Goal: Task Accomplishment & Management: Use online tool/utility

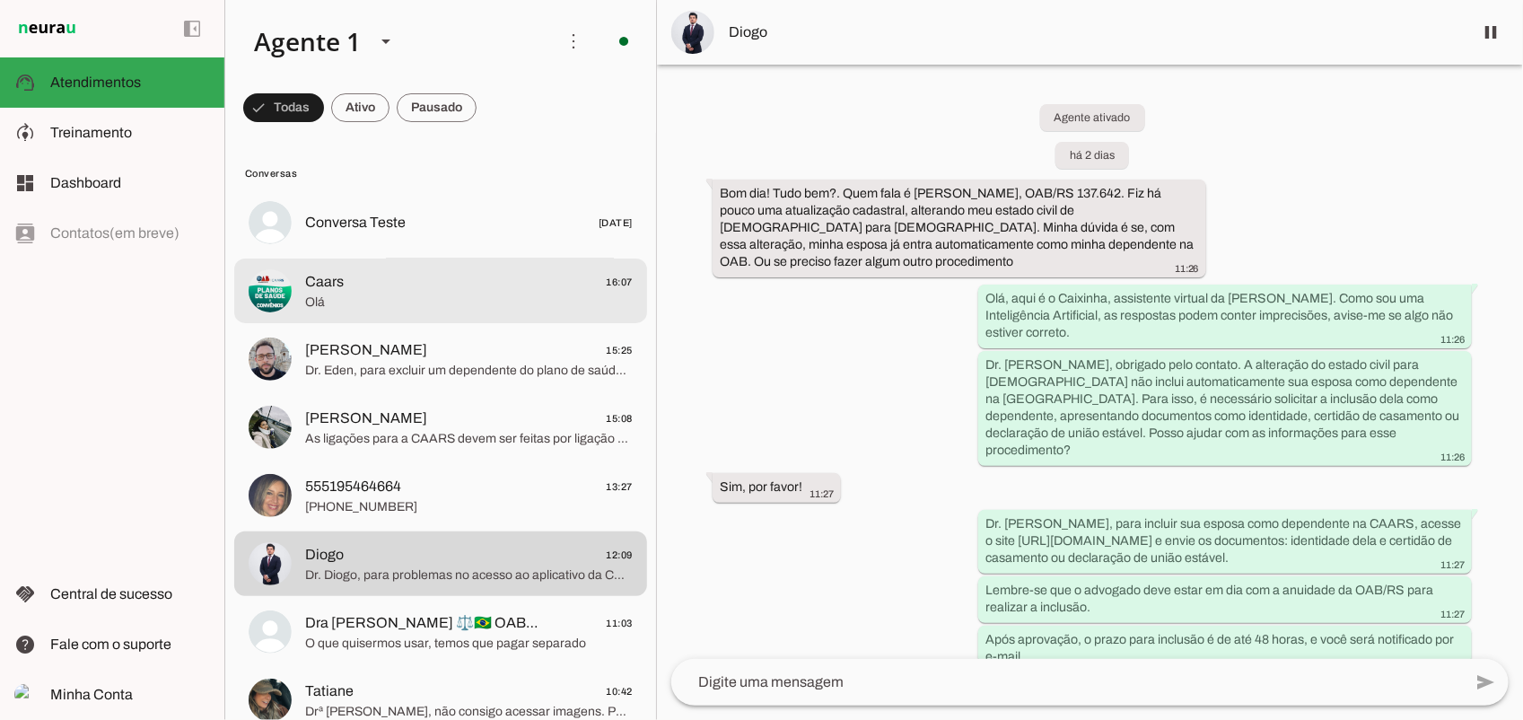
click at [356, 236] on div at bounding box center [469, 223] width 328 height 26
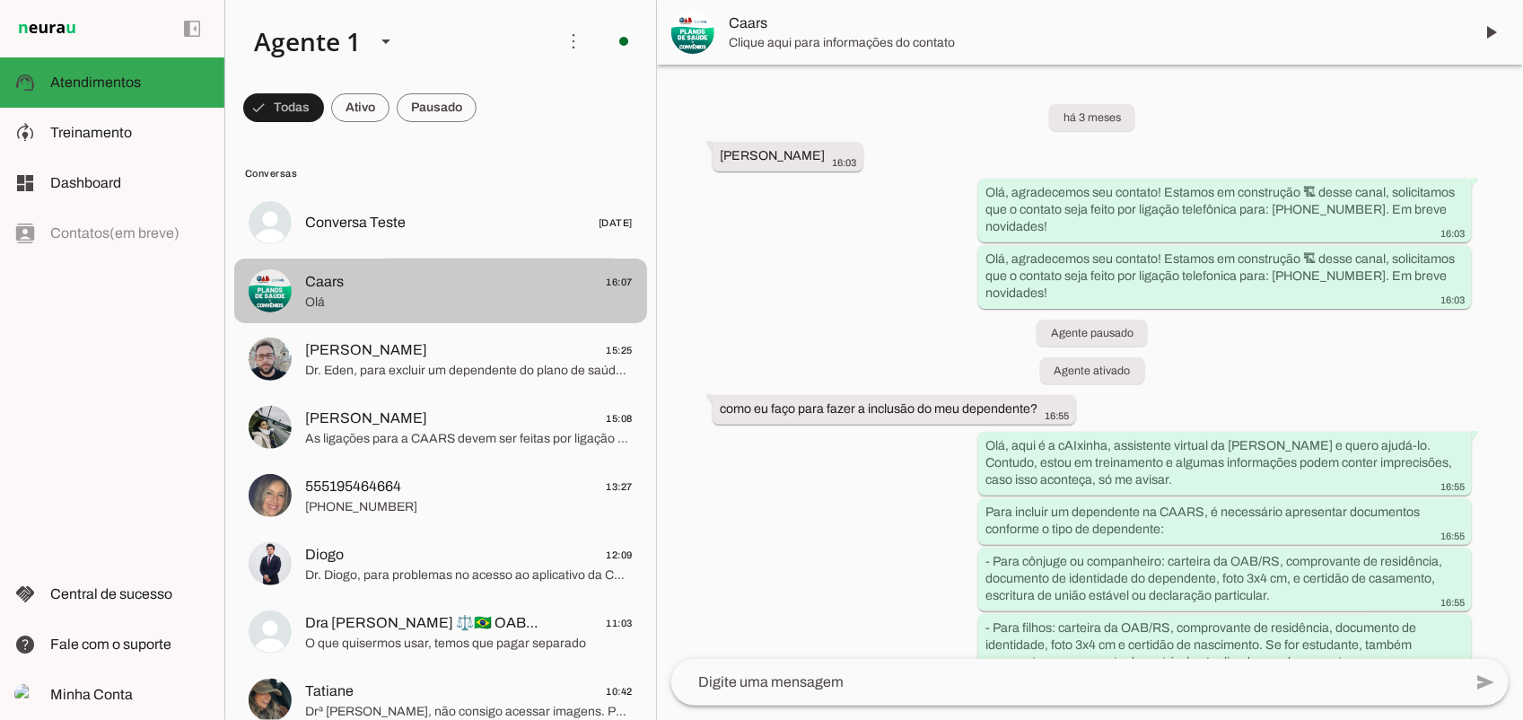
scroll to position [1145, 0]
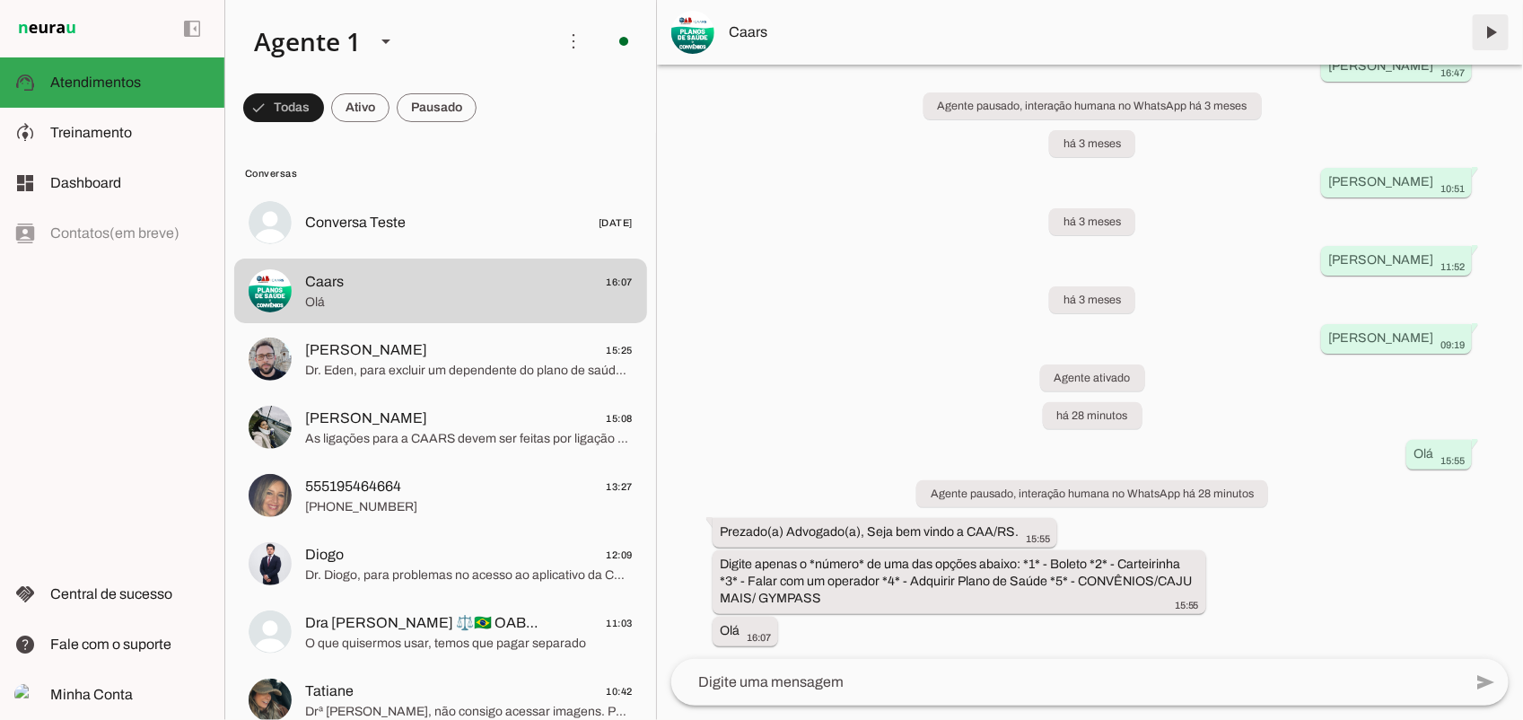
click at [1481, 37] on span at bounding box center [1491, 32] width 43 height 43
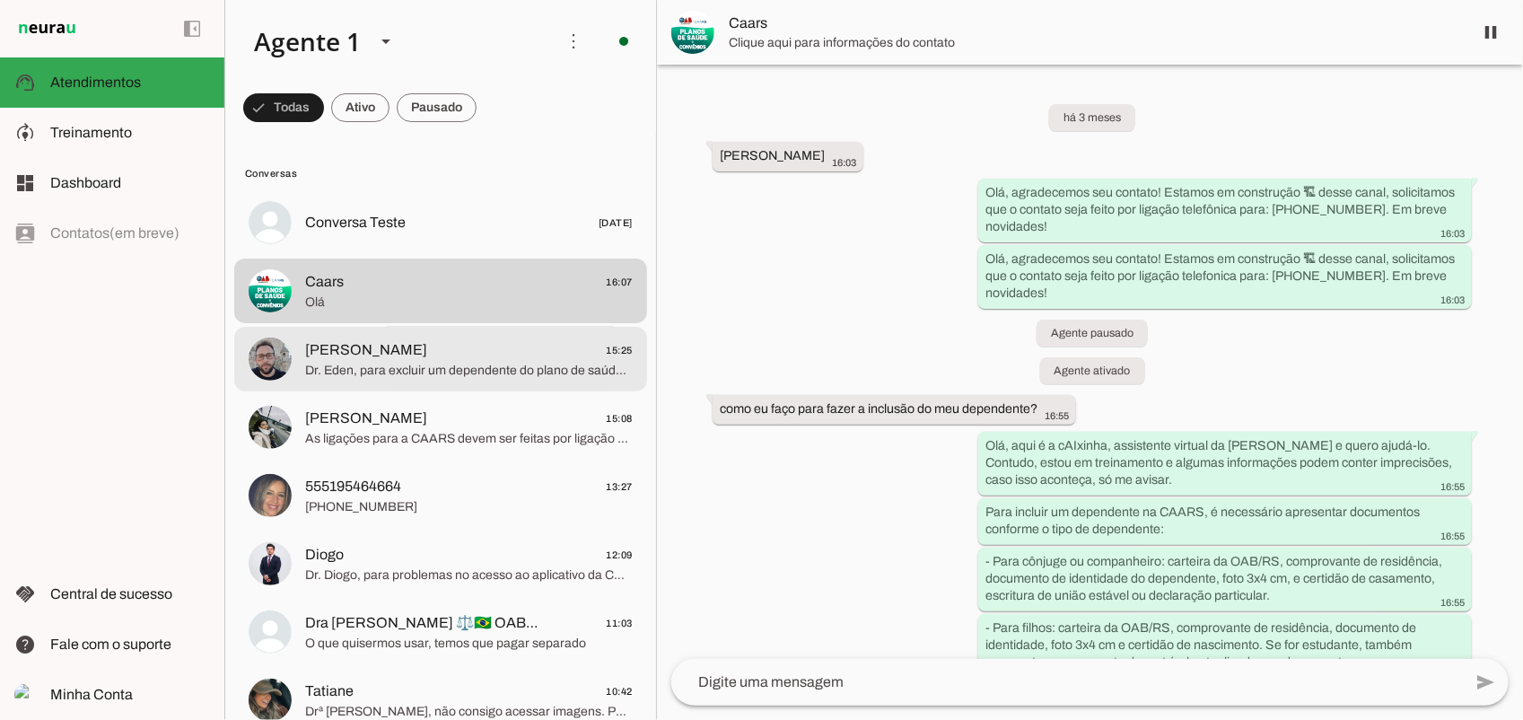
click at [483, 368] on span "Dr. Eden, para excluir um dependente do plano de saúde, é necessário contatar a…" at bounding box center [469, 370] width 328 height 18
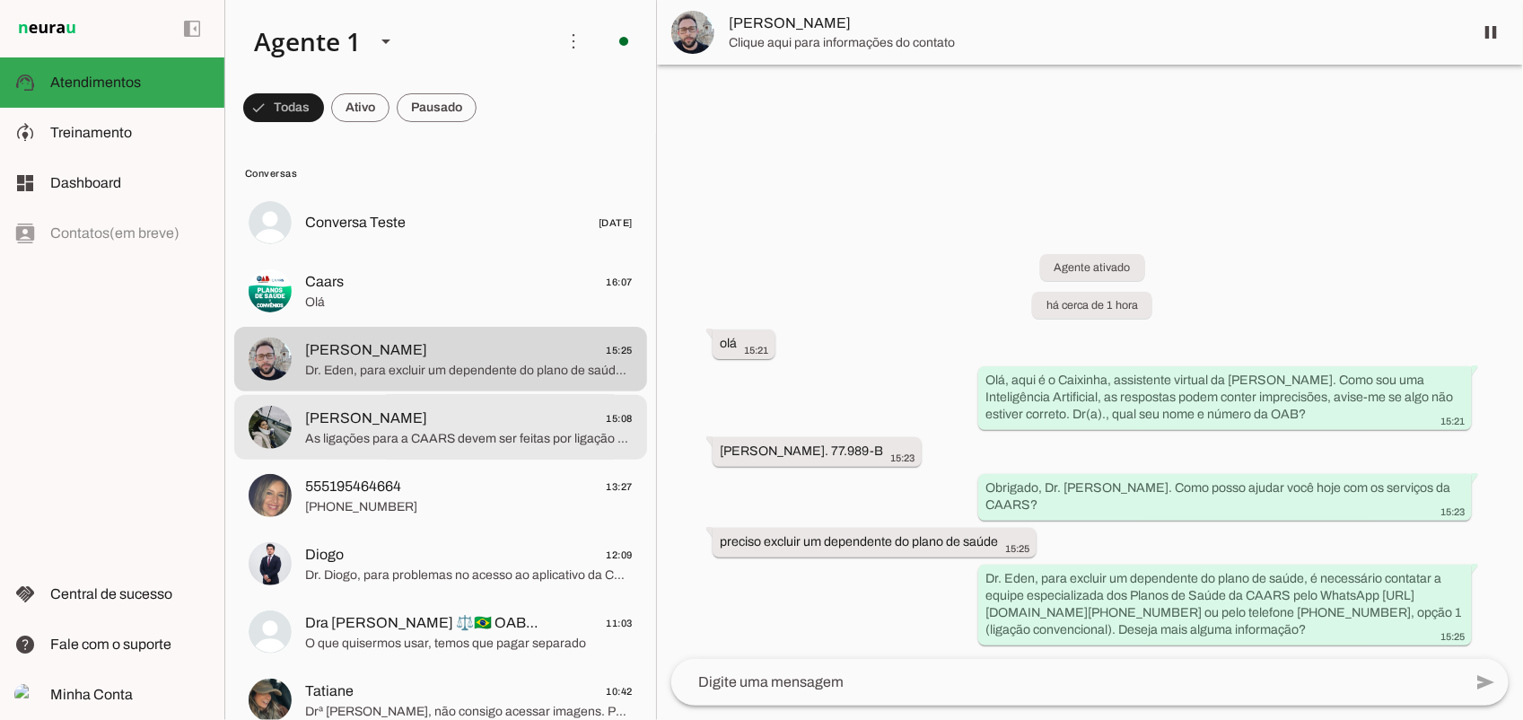
click at [456, 429] on span "As ligações para a CAARS devem ser feitas por ligação convencional, Dra. Victór…" at bounding box center [469, 438] width 328 height 18
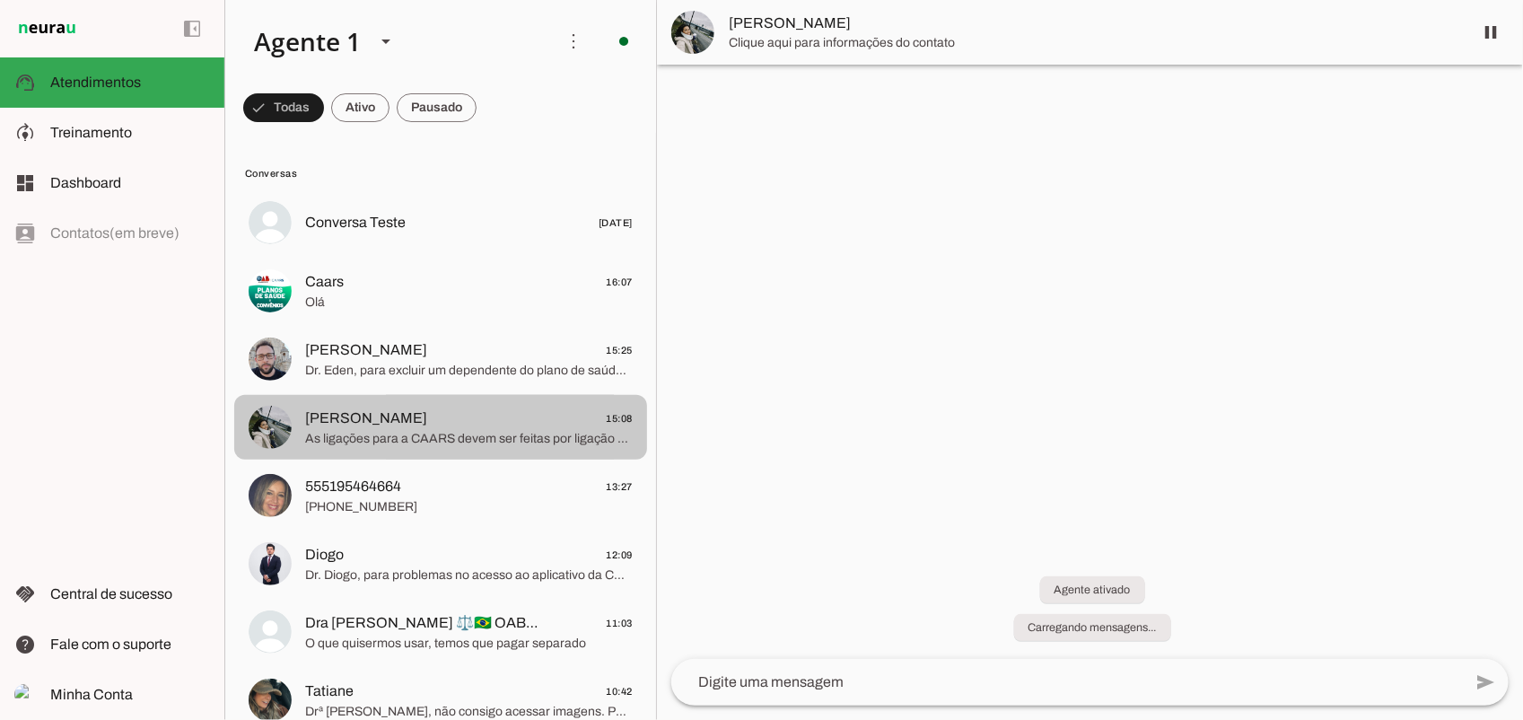
scroll to position [99, 0]
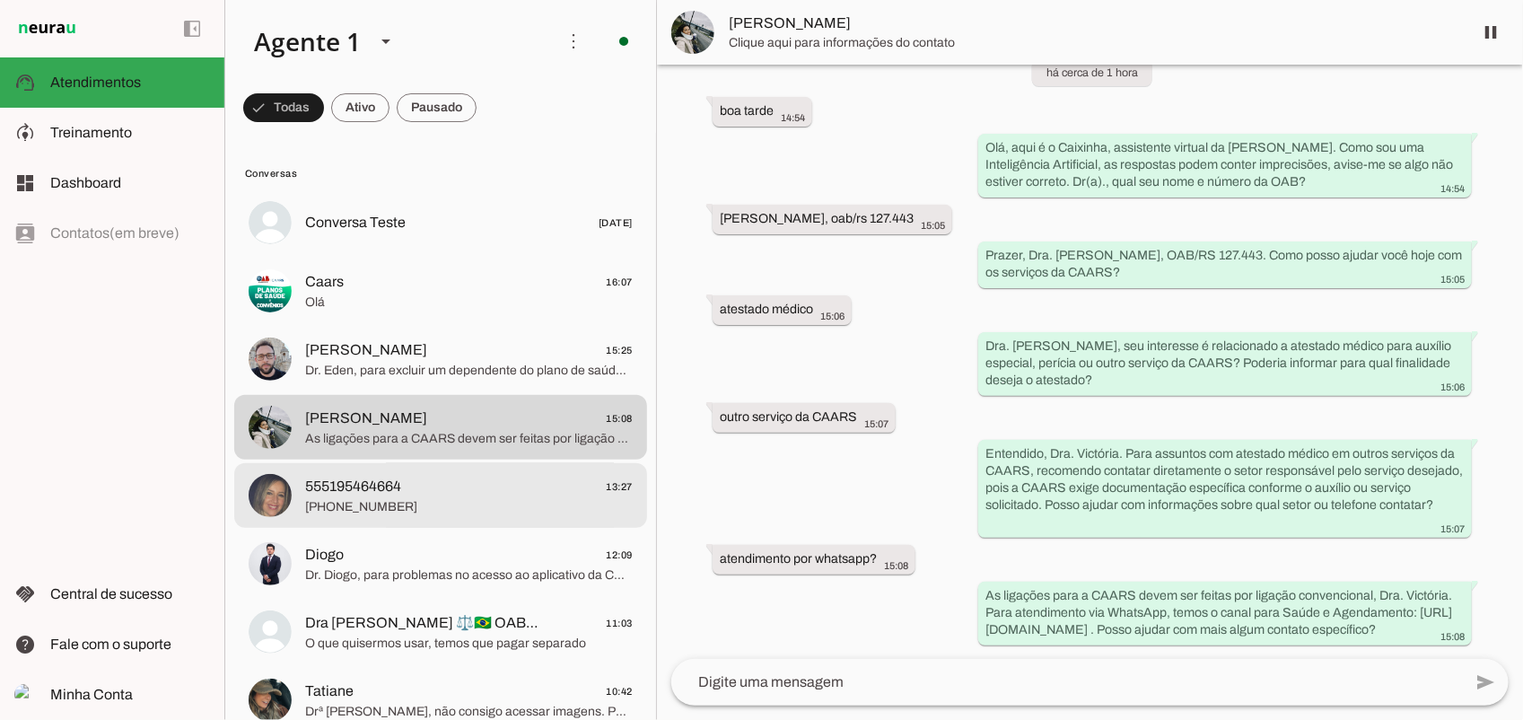
click at [449, 490] on span "555195464664 13:27" at bounding box center [469, 486] width 328 height 22
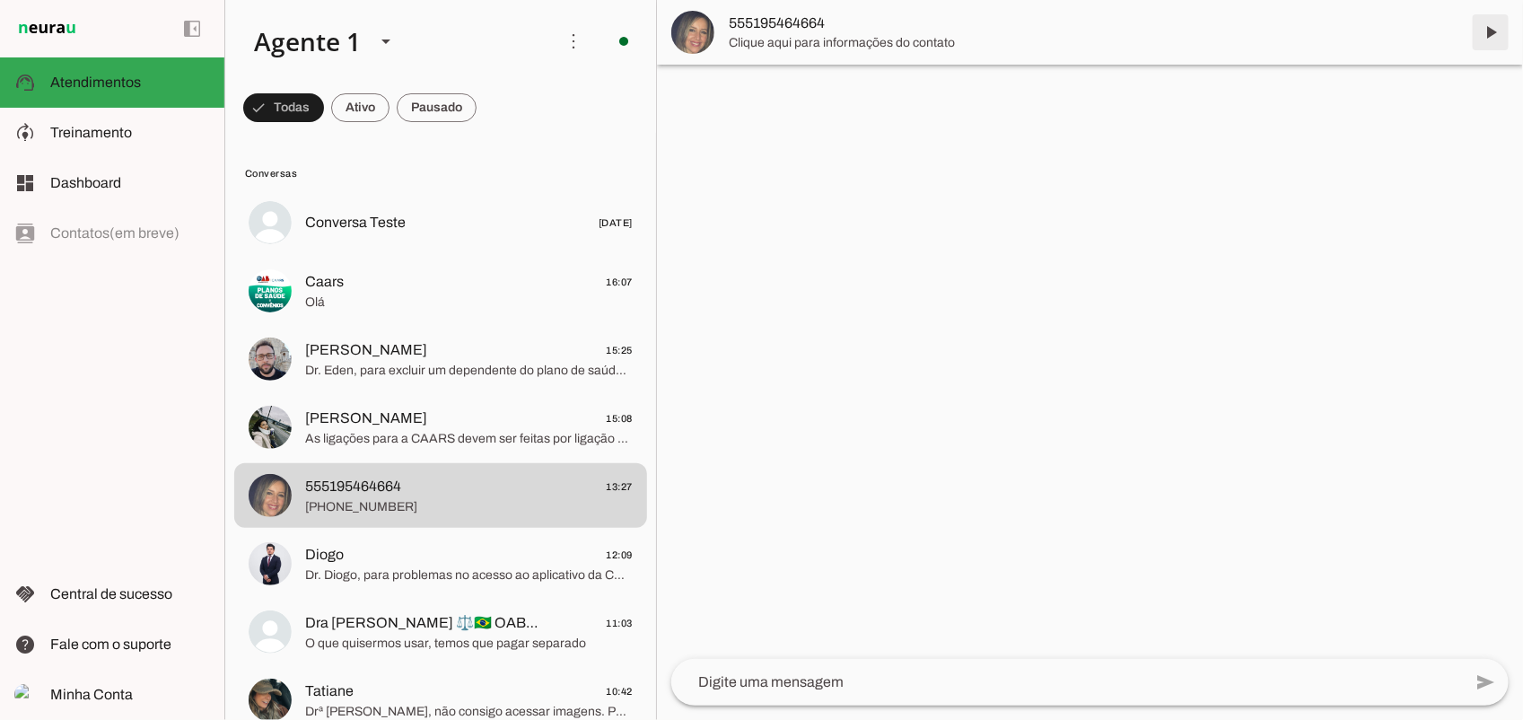
click at [1495, 33] on span at bounding box center [1491, 32] width 43 height 43
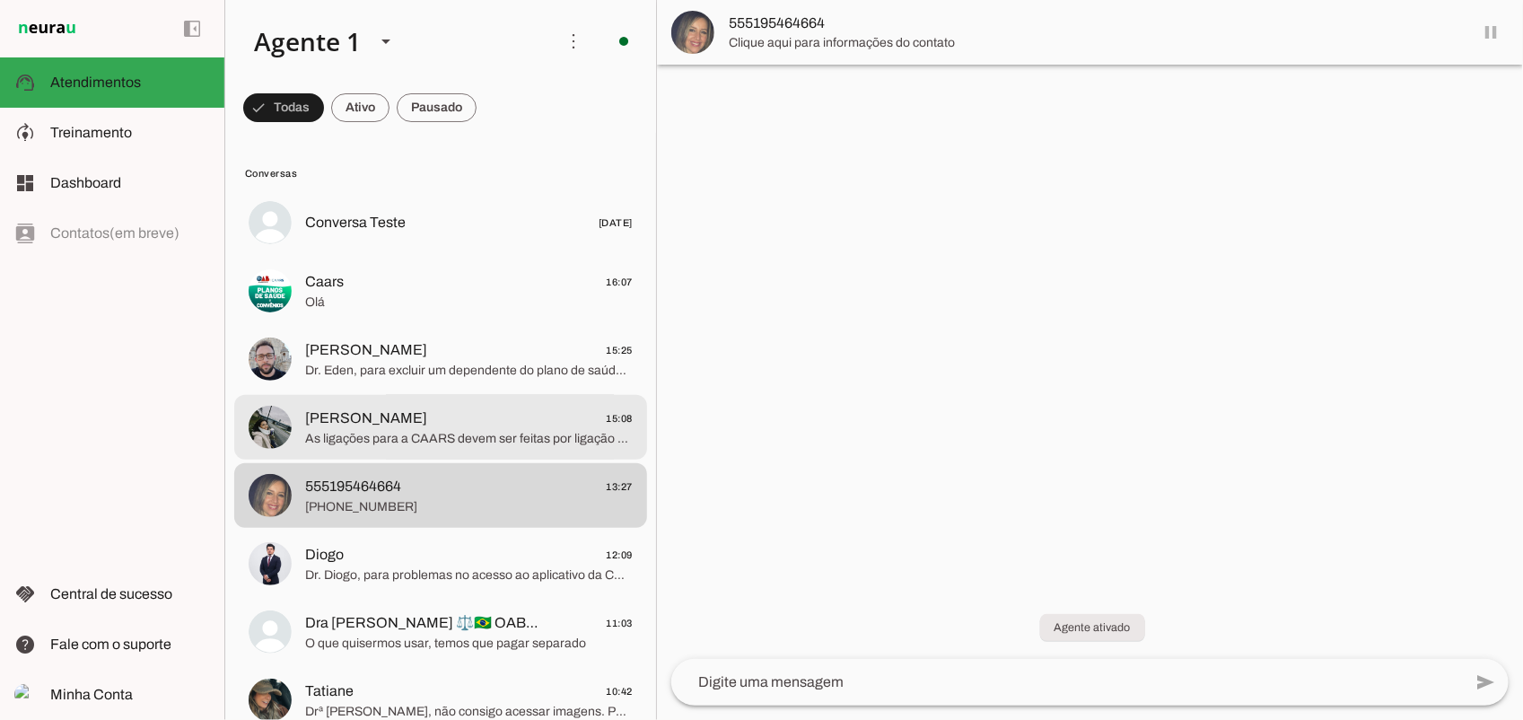
scroll to position [224, 0]
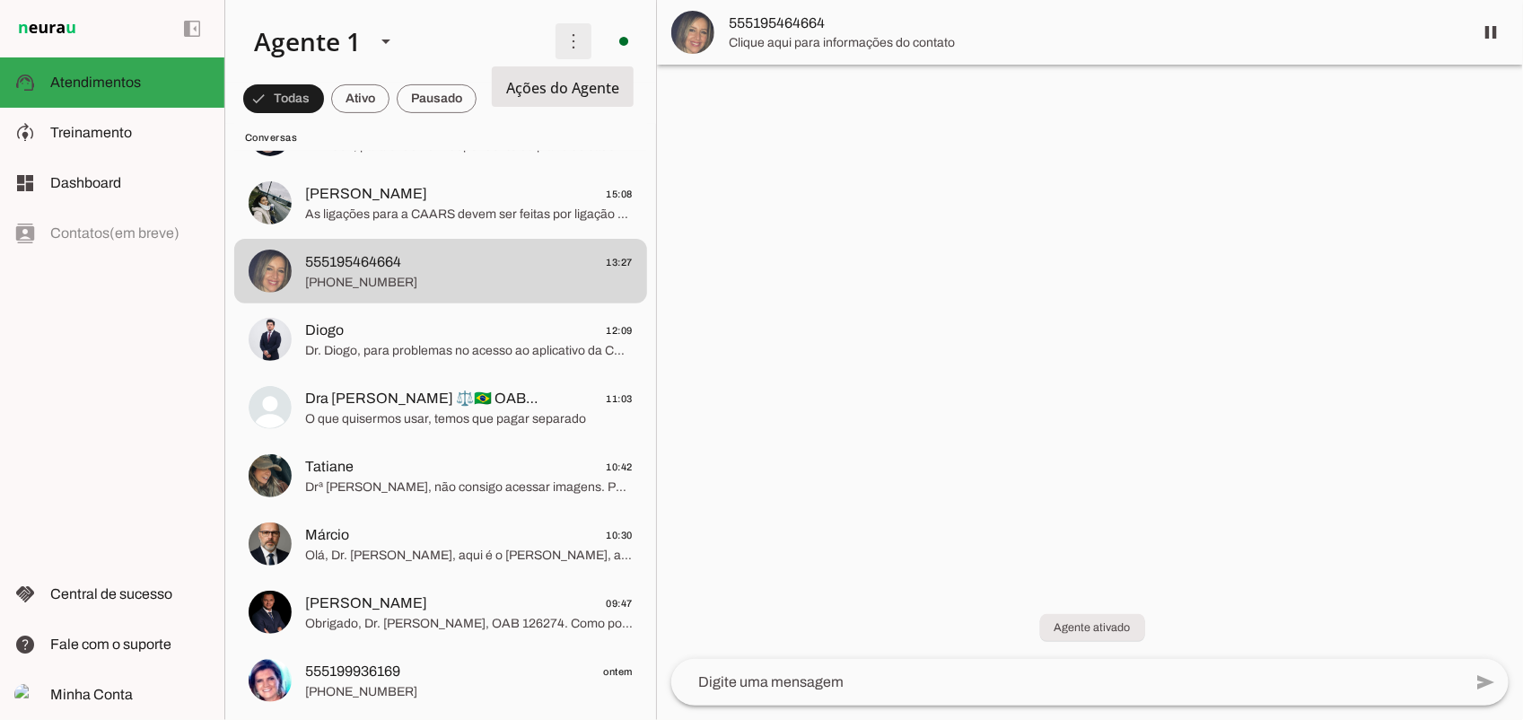
click at [566, 49] on span at bounding box center [573, 41] width 43 height 43
click at [0, 0] on slot "Ativar chats em massa" at bounding box center [0, 0] width 0 height 0
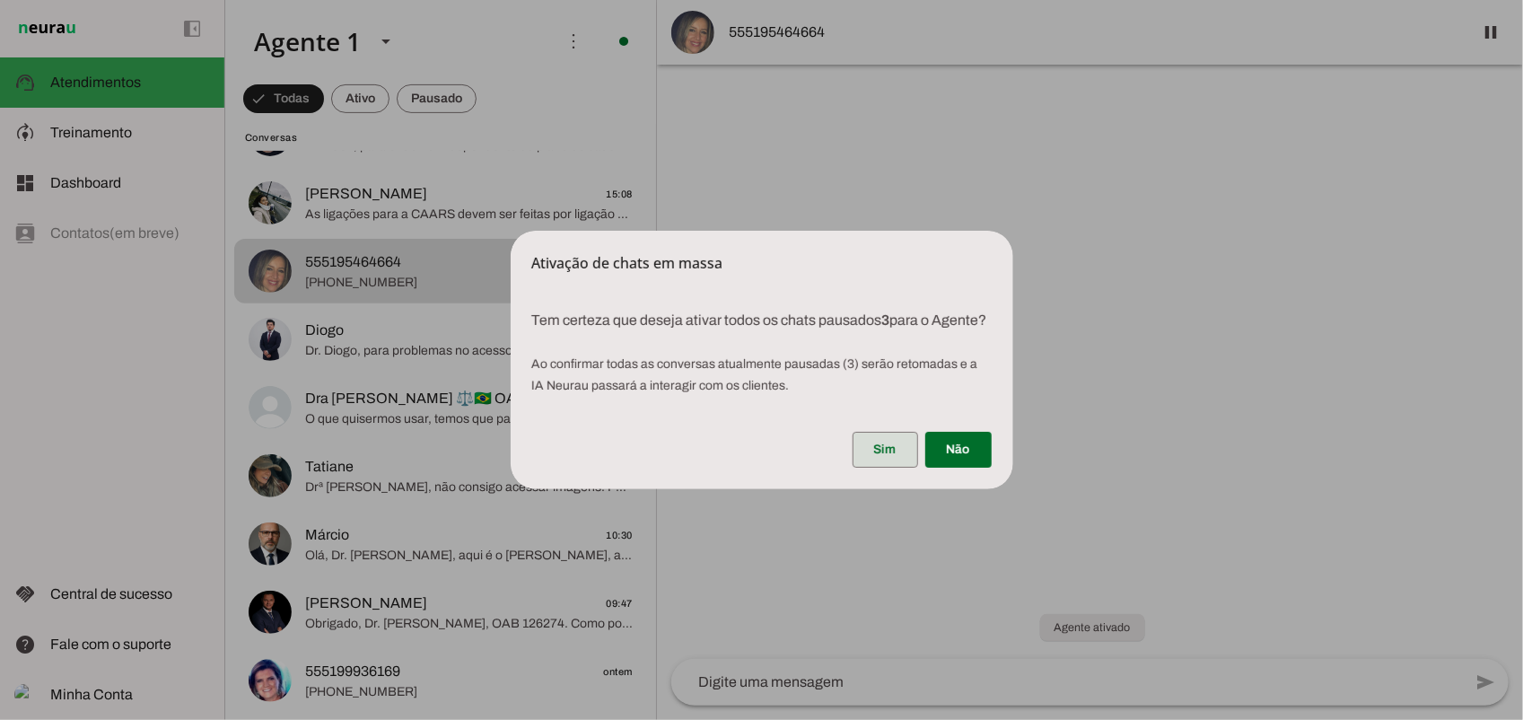
click at [880, 469] on span at bounding box center [886, 449] width 66 height 43
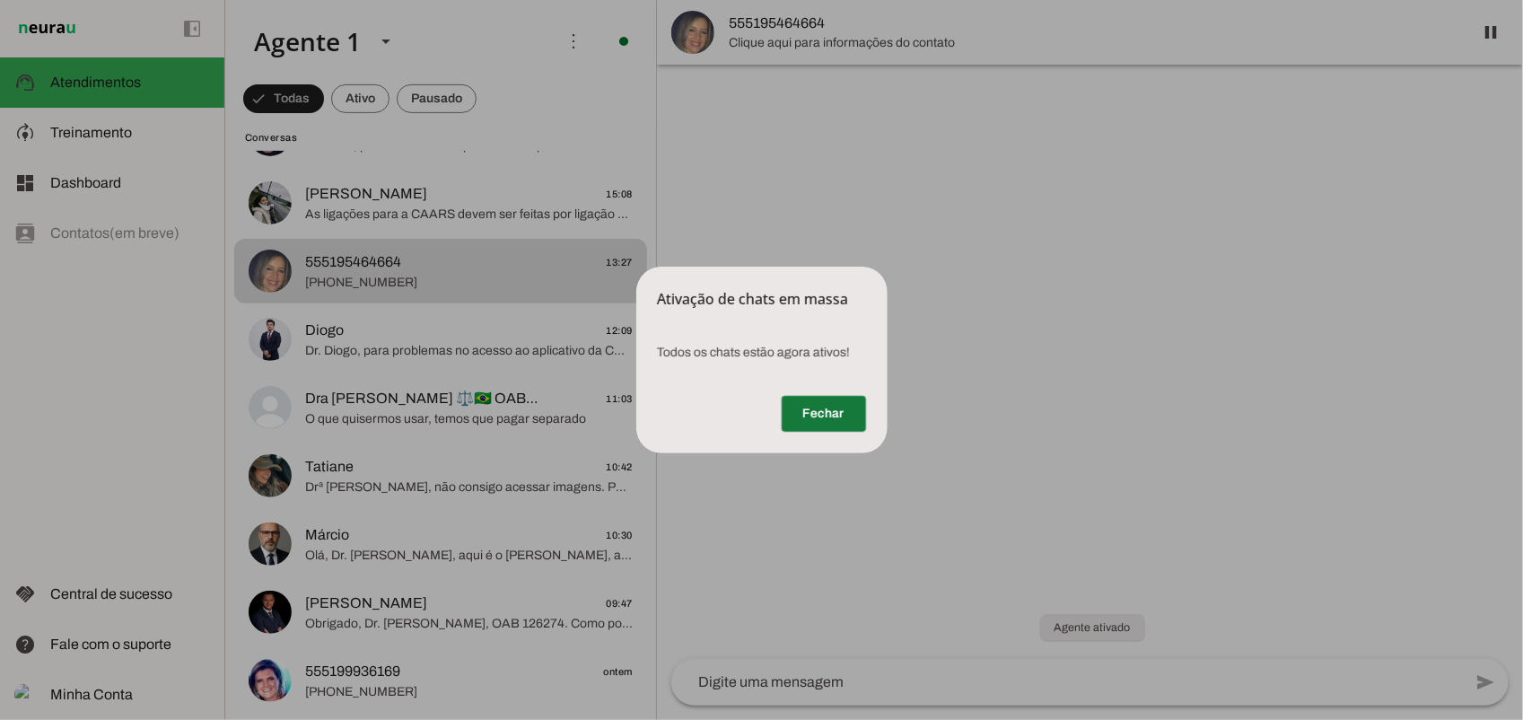
click at [818, 411] on span at bounding box center [824, 413] width 84 height 43
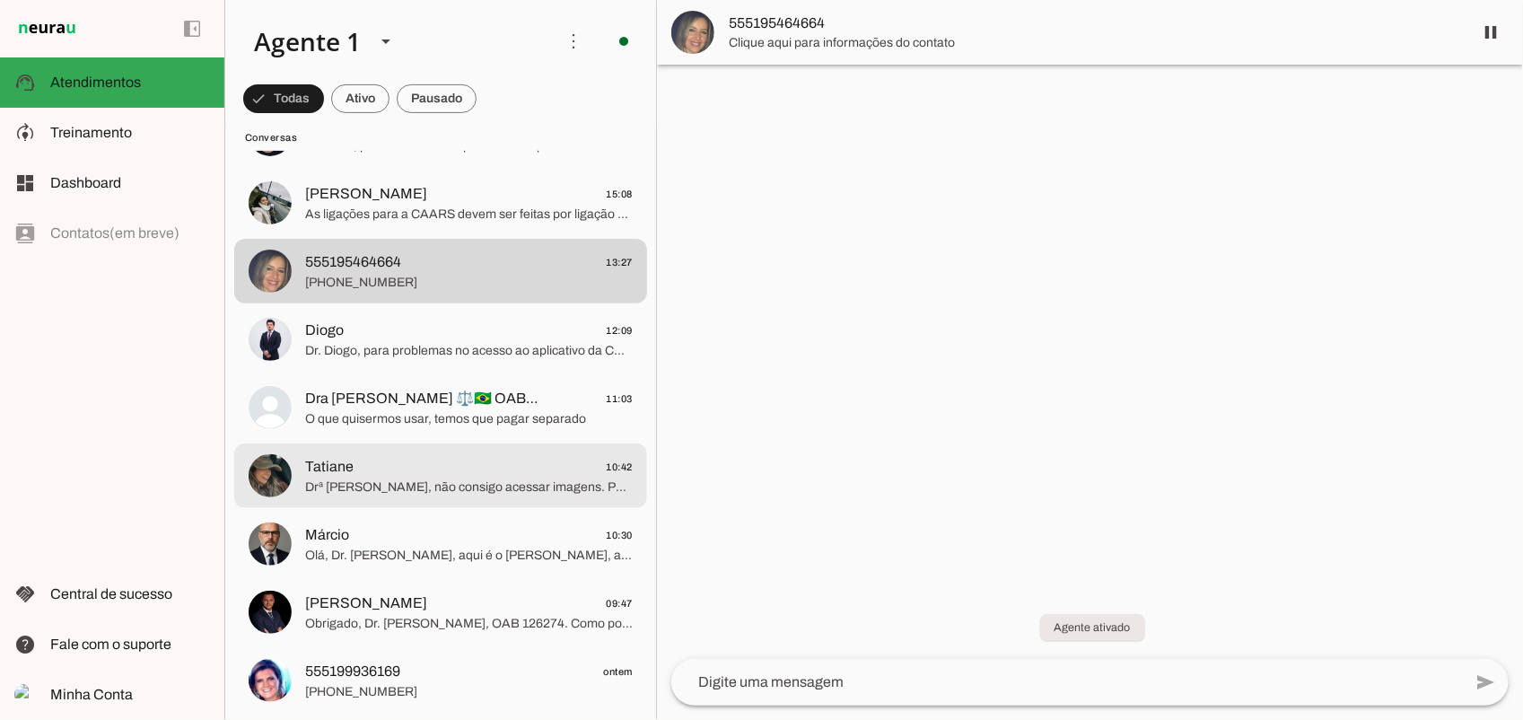
scroll to position [0, 0]
